Goal: Find specific page/section: Find specific page/section

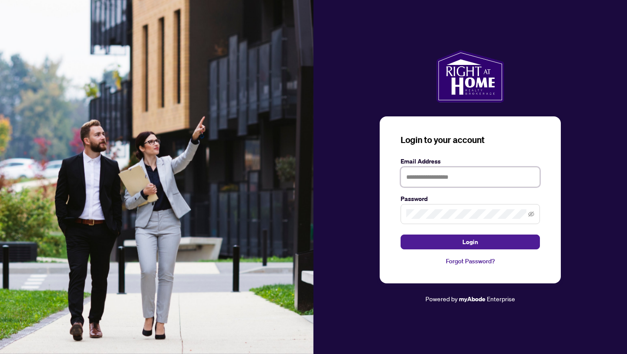
click at [455, 175] on input "text" at bounding box center [470, 177] width 139 height 20
type input "**********"
click at [466, 219] on span at bounding box center [470, 214] width 139 height 20
click at [401, 234] on button "Login" at bounding box center [470, 241] width 139 height 15
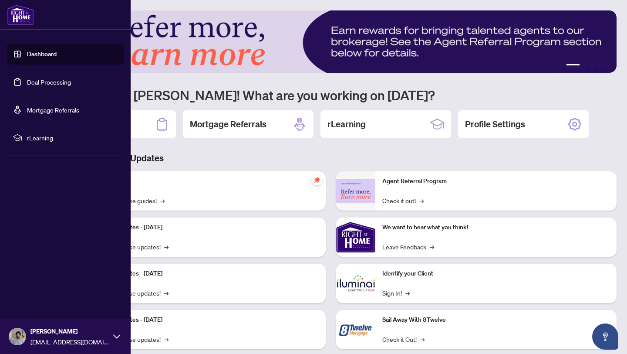
click at [30, 83] on link "Deal Processing" at bounding box center [49, 82] width 44 height 8
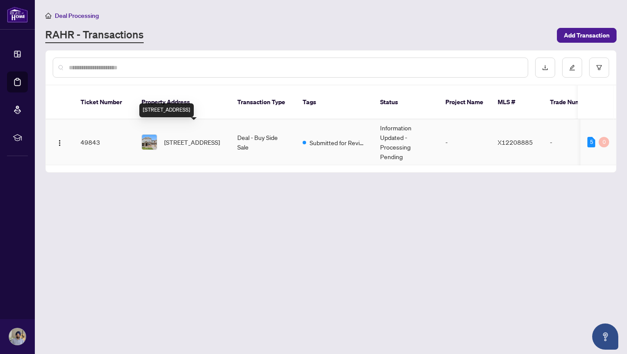
click at [176, 137] on span "[STREET_ADDRESS]" at bounding box center [192, 142] width 56 height 10
